Goal: Find specific page/section: Find specific page/section

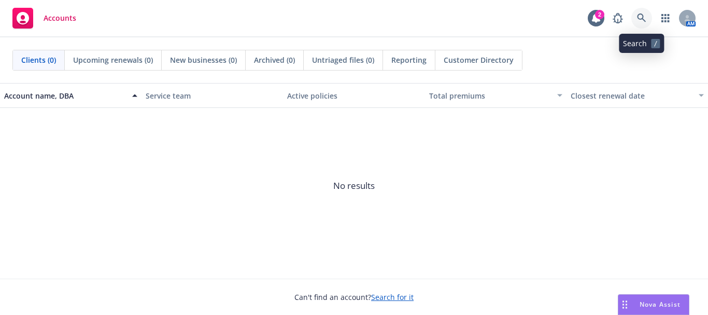
click at [641, 16] on icon at bounding box center [641, 17] width 9 height 9
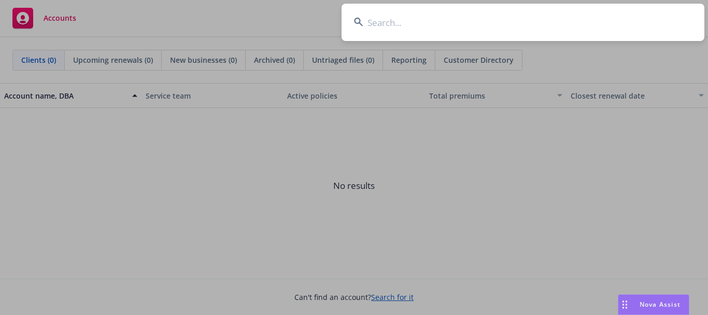
click at [439, 26] on input at bounding box center [523, 22] width 363 height 37
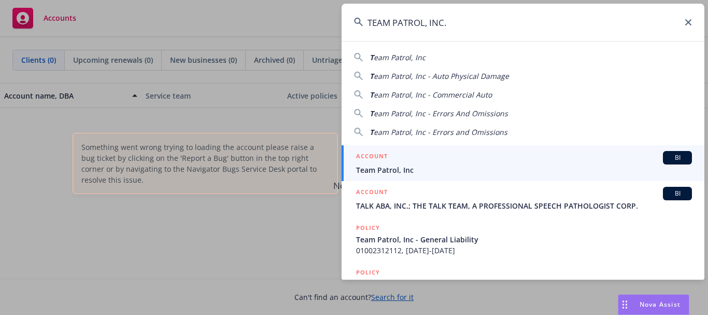
type input "TEAM PATROL, INC."
click at [417, 166] on span "Team Patrol, Inc" at bounding box center [524, 169] width 336 height 11
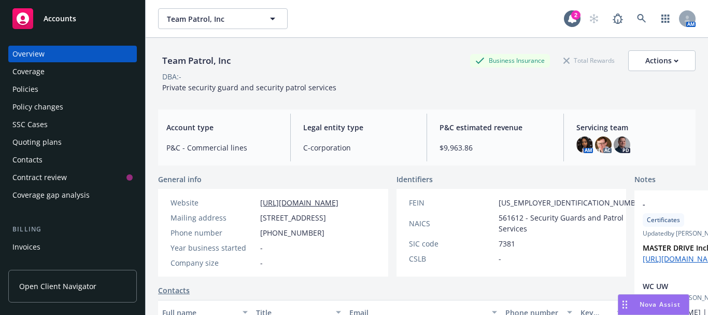
click at [61, 91] on div "Policies" at bounding box center [72, 89] width 120 height 17
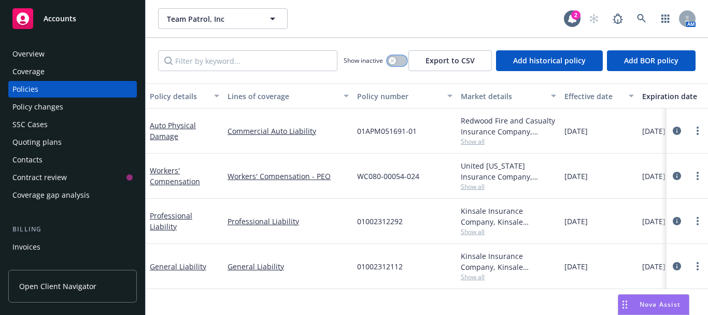
click at [400, 64] on button "button" at bounding box center [397, 60] width 20 height 10
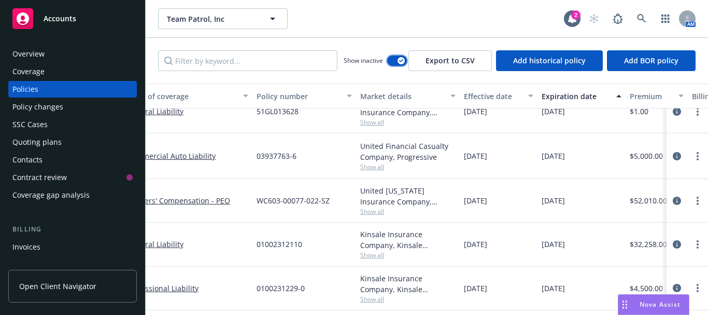
scroll to position [104, 0]
